Goal: Complete application form

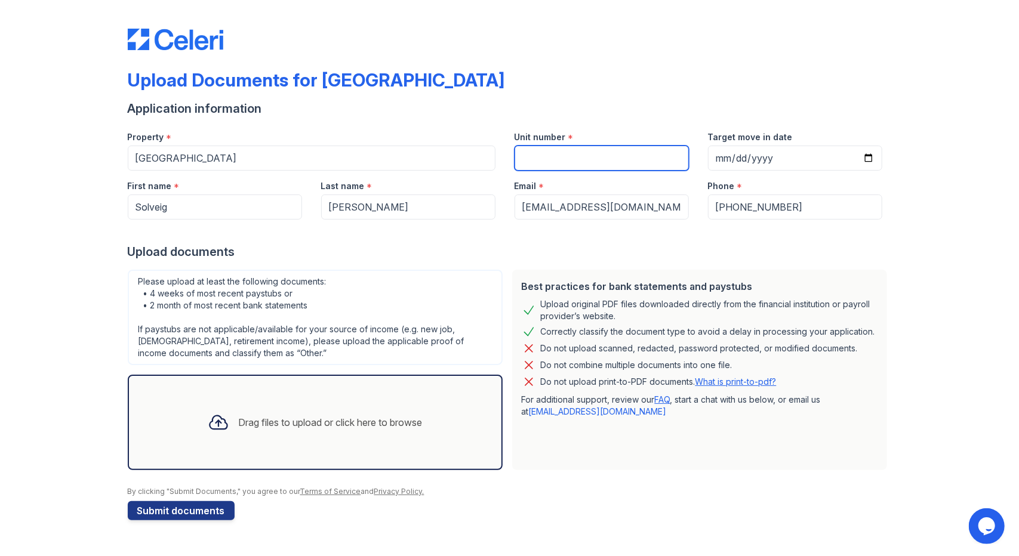
click at [615, 159] on input "Unit number" at bounding box center [601, 158] width 174 height 25
type input "418A"
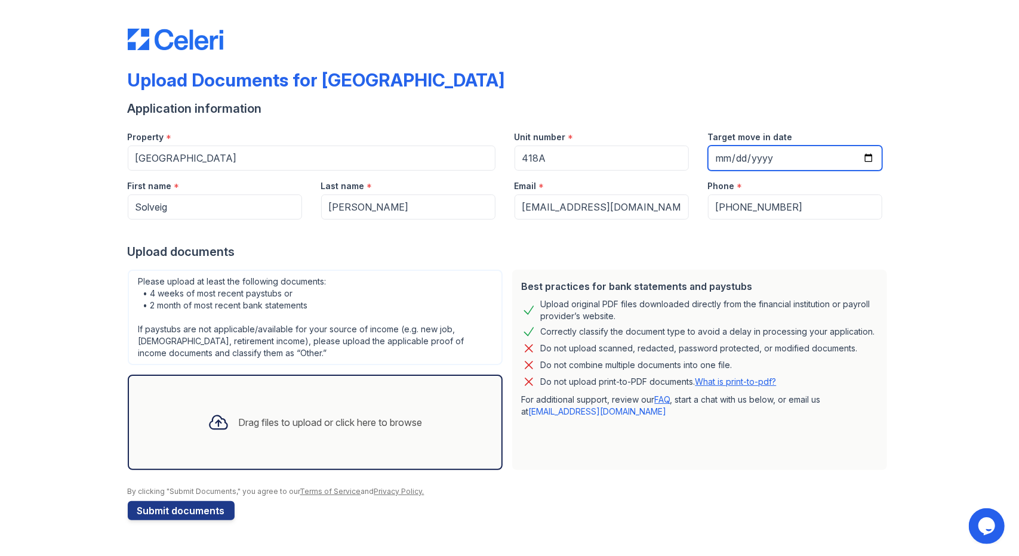
click at [867, 158] on input "Target move in date" at bounding box center [795, 158] width 174 height 25
type input "[DATE]"
click at [263, 420] on div "Drag files to upload or click here to browse" at bounding box center [331, 422] width 184 height 14
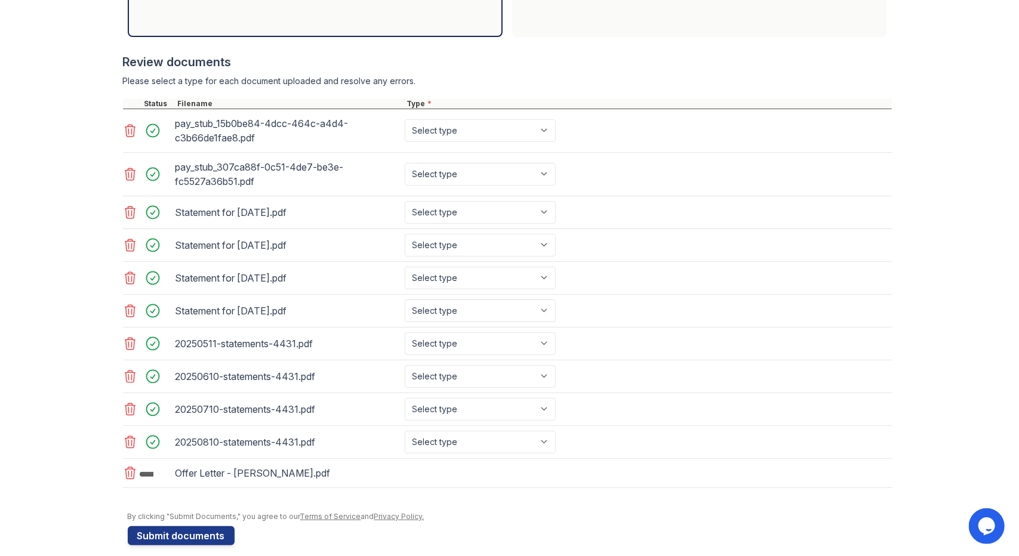
scroll to position [440, 0]
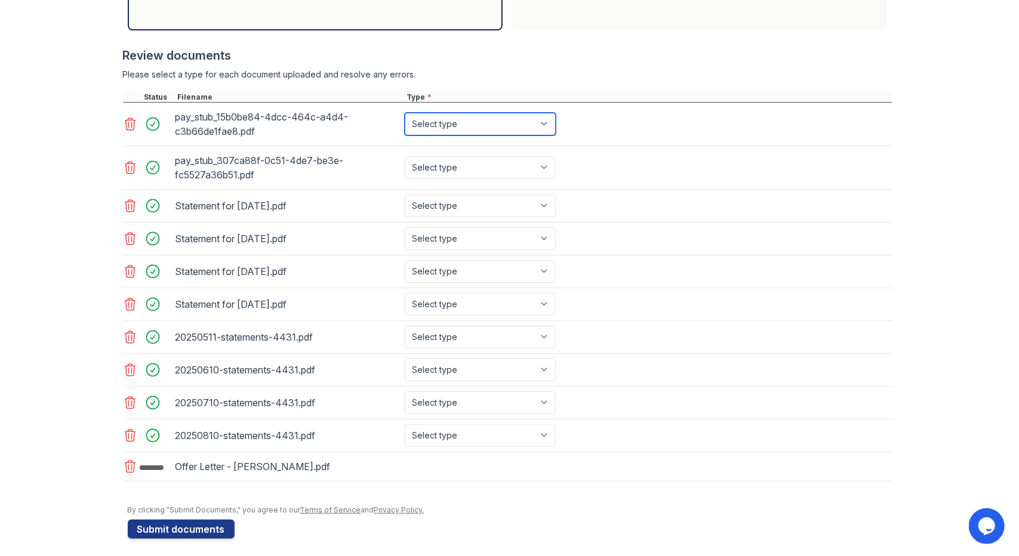
click at [459, 125] on select "Select type Paystub Bank Statement Offer Letter Tax Documents Benefit Award Let…" at bounding box center [480, 124] width 151 height 23
select select "paystub"
click at [405, 113] on select "Select type Paystub Bank Statement Offer Letter Tax Documents Benefit Award Let…" at bounding box center [480, 124] width 151 height 23
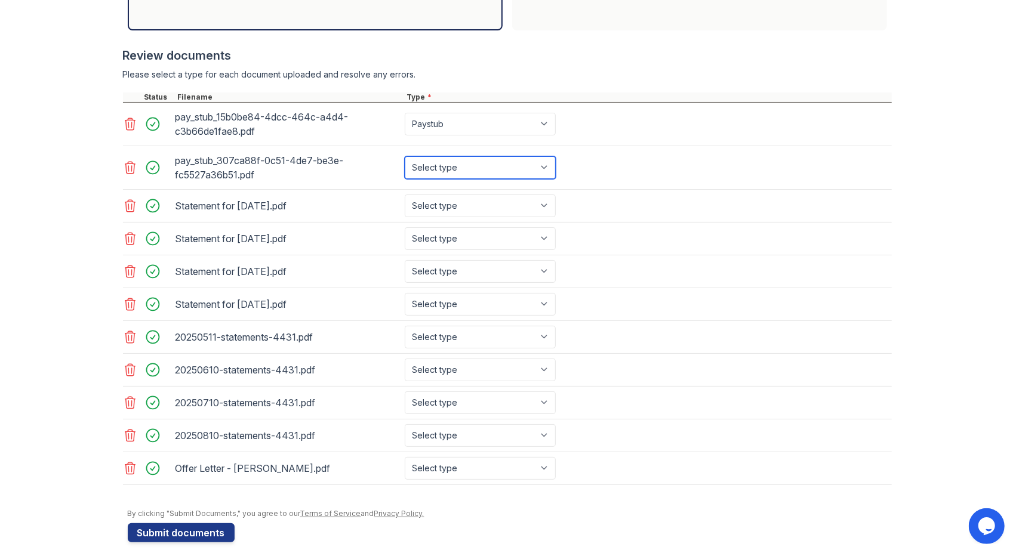
click at [448, 164] on select "Select type Paystub Bank Statement Offer Letter Tax Documents Benefit Award Let…" at bounding box center [480, 167] width 151 height 23
select select "paystub"
click at [405, 156] on select "Select type Paystub Bank Statement Offer Letter Tax Documents Benefit Award Let…" at bounding box center [480, 167] width 151 height 23
click at [444, 205] on select "Select type Paystub Bank Statement Offer Letter Tax Documents Benefit Award Let…" at bounding box center [480, 206] width 151 height 23
select select "paystub"
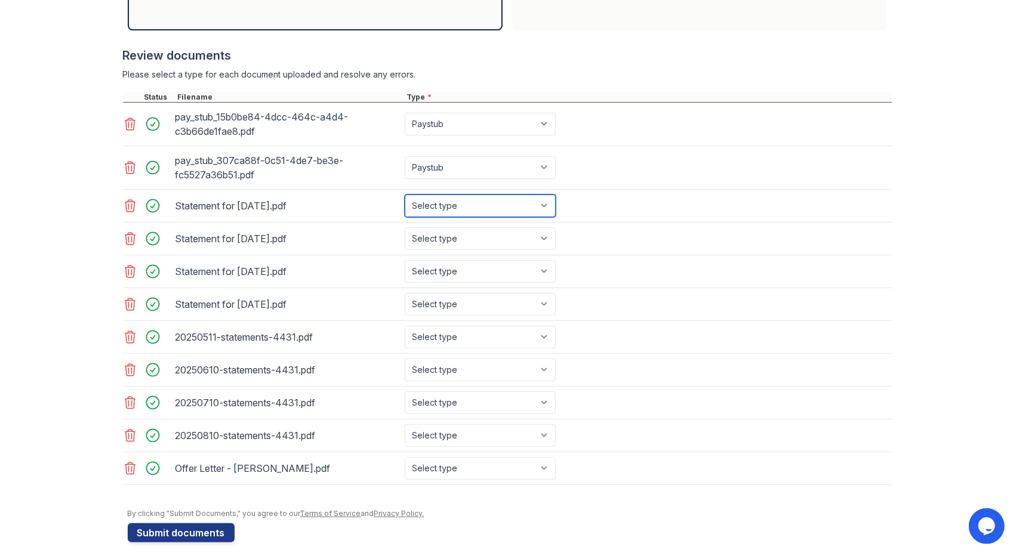
click at [405, 195] on select "Select type Paystub Bank Statement Offer Letter Tax Documents Benefit Award Let…" at bounding box center [480, 206] width 151 height 23
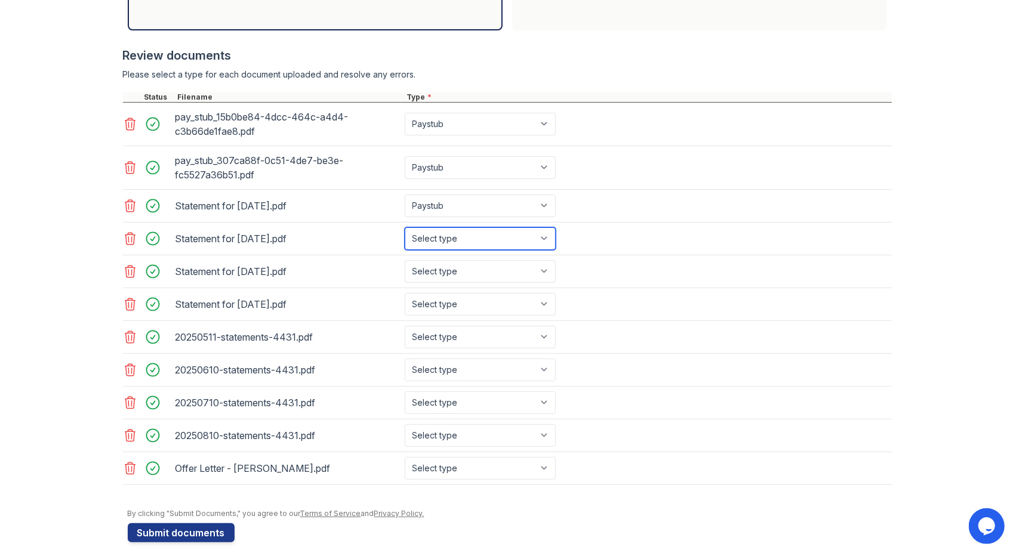
click at [440, 236] on select "Select type Paystub Bank Statement Offer Letter Tax Documents Benefit Award Let…" at bounding box center [480, 238] width 151 height 23
select select "paystub"
click at [405, 227] on select "Select type Paystub Bank Statement Offer Letter Tax Documents Benefit Award Let…" at bounding box center [480, 238] width 151 height 23
click at [439, 267] on select "Select type Paystub Bank Statement Offer Letter Tax Documents Benefit Award Let…" at bounding box center [480, 271] width 151 height 23
select select "paystub"
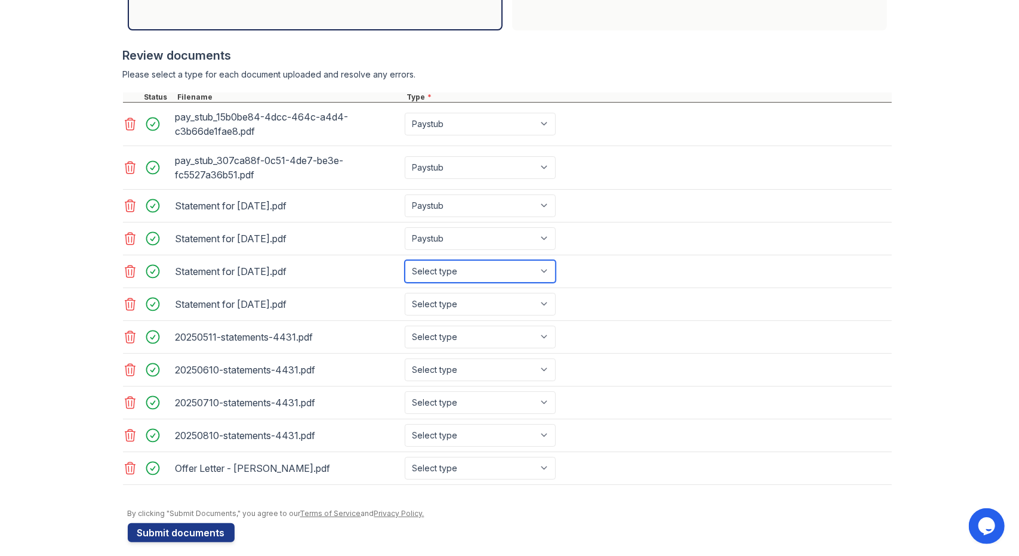
click at [405, 260] on select "Select type Paystub Bank Statement Offer Letter Tax Documents Benefit Award Let…" at bounding box center [480, 271] width 151 height 23
click at [436, 303] on select "Select type Paystub Bank Statement Offer Letter Tax Documents Benefit Award Let…" at bounding box center [480, 304] width 151 height 23
select select "paystub"
click at [405, 293] on select "Select type Paystub Bank Statement Offer Letter Tax Documents Benefit Award Let…" at bounding box center [480, 304] width 151 height 23
click at [439, 333] on select "Select type Paystub Bank Statement Offer Letter Tax Documents Benefit Award Let…" at bounding box center [480, 337] width 151 height 23
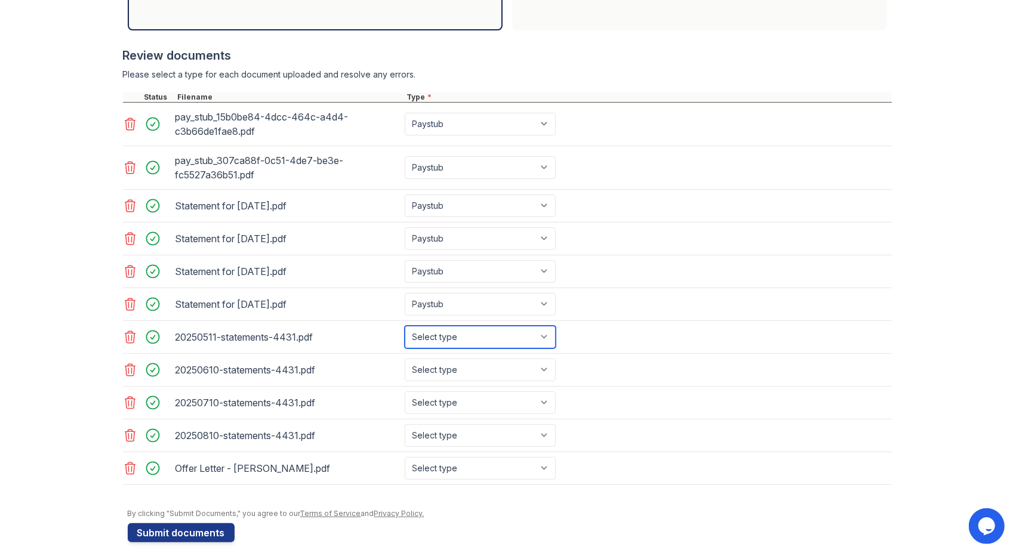
select select "bank_statement"
click at [405, 326] on select "Select type Paystub Bank Statement Offer Letter Tax Documents Benefit Award Let…" at bounding box center [480, 337] width 151 height 23
click at [451, 363] on select "Select type Paystub Bank Statement Offer Letter Tax Documents Benefit Award Let…" at bounding box center [480, 370] width 151 height 23
select select "bank_statement"
click at [405, 359] on select "Select type Paystub Bank Statement Offer Letter Tax Documents Benefit Award Let…" at bounding box center [480, 370] width 151 height 23
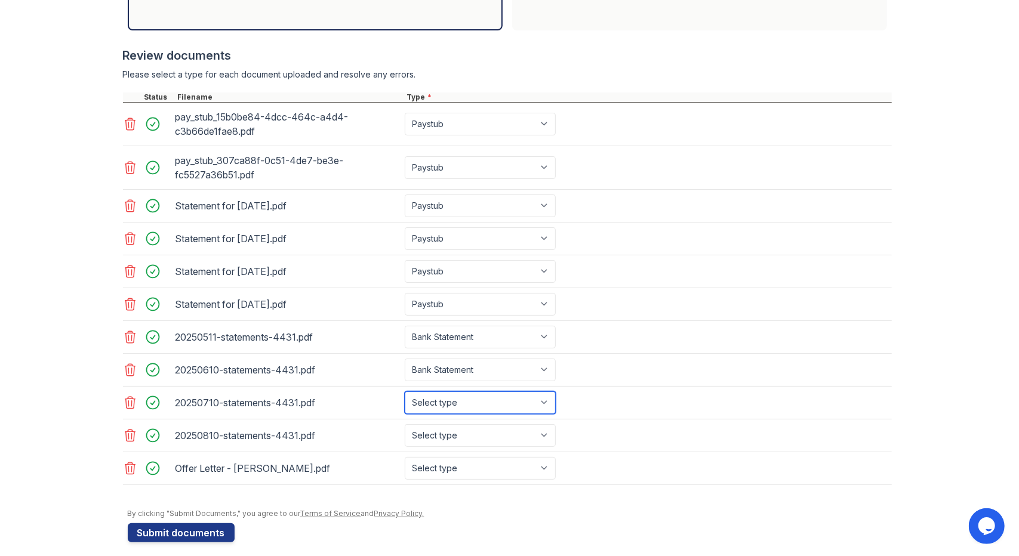
click at [450, 397] on select "Select type Paystub Bank Statement Offer Letter Tax Documents Benefit Award Let…" at bounding box center [480, 402] width 151 height 23
select select "bank_statement"
click at [405, 391] on select "Select type Paystub Bank Statement Offer Letter Tax Documents Benefit Award Let…" at bounding box center [480, 402] width 151 height 23
click at [436, 430] on select "Select type Paystub Bank Statement Offer Letter Tax Documents Benefit Award Let…" at bounding box center [480, 435] width 151 height 23
select select "bank_statement"
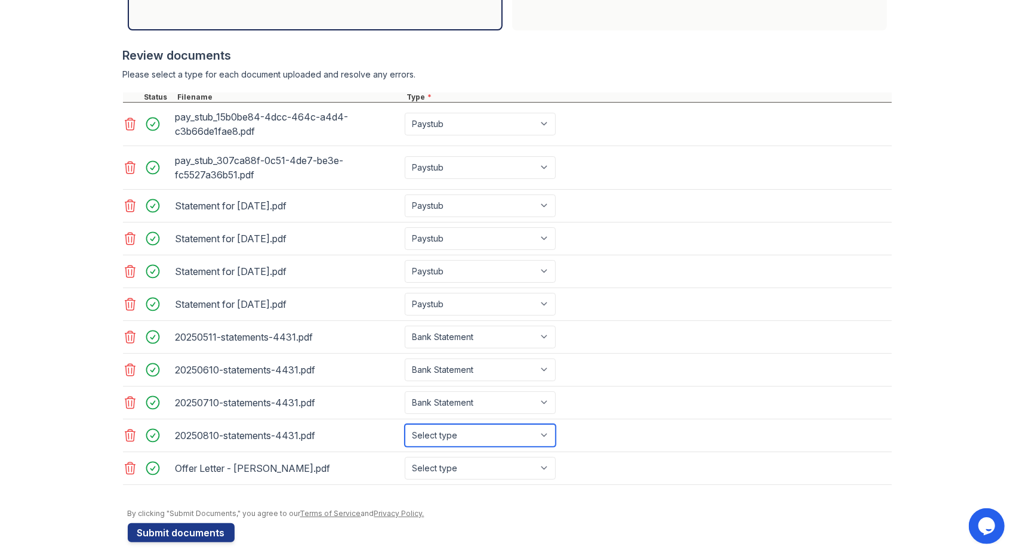
click at [405, 424] on select "Select type Paystub Bank Statement Offer Letter Tax Documents Benefit Award Let…" at bounding box center [480, 435] width 151 height 23
click at [455, 461] on select "Select type Paystub Bank Statement Offer Letter Tax Documents Benefit Award Let…" at bounding box center [480, 468] width 151 height 23
select select "offer_letter"
click at [405, 457] on select "Select type Paystub Bank Statement Offer Letter Tax Documents Benefit Award Let…" at bounding box center [480, 468] width 151 height 23
click at [160, 528] on button "Submit documents" at bounding box center [181, 532] width 107 height 19
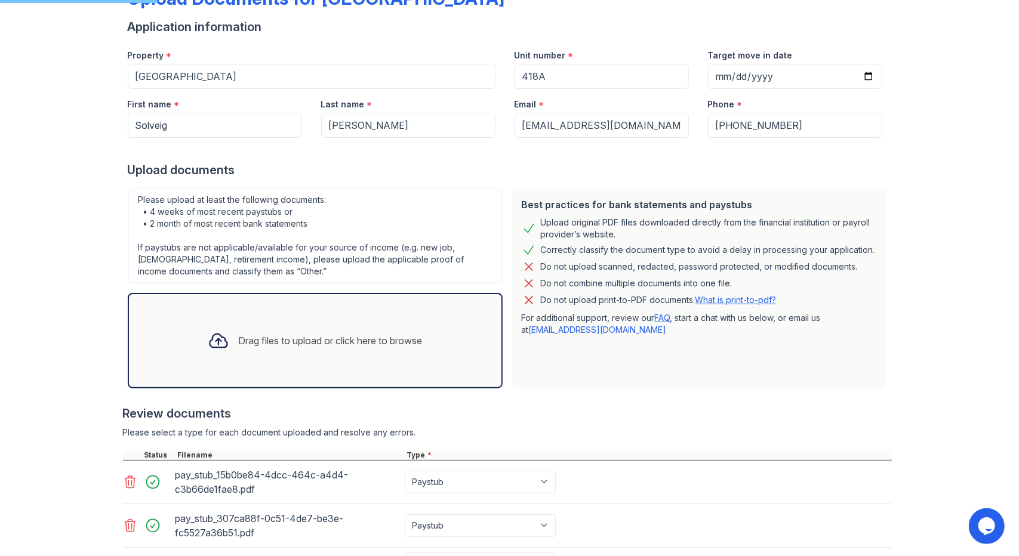
scroll to position [0, 0]
